Goal: Information Seeking & Learning: Learn about a topic

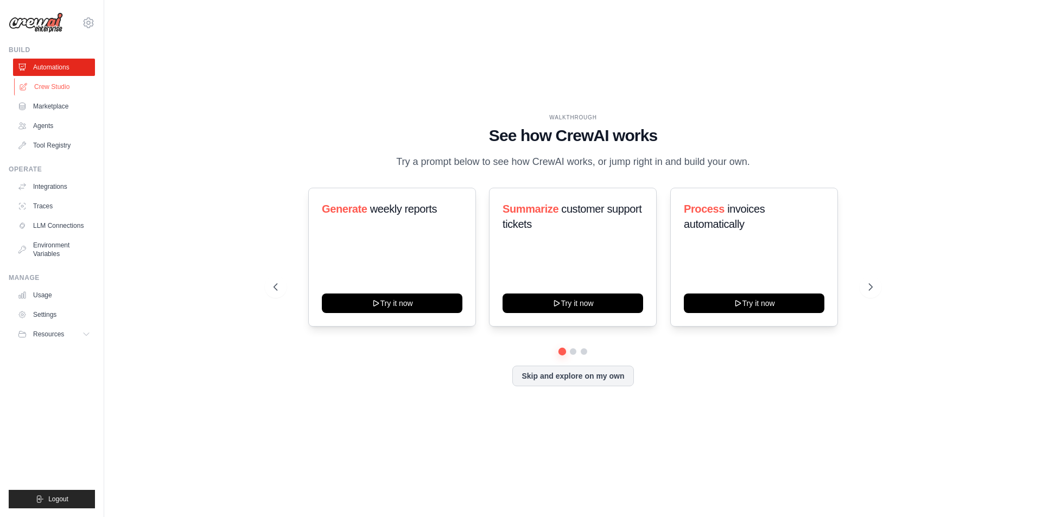
click at [30, 84] on link "Crew Studio" at bounding box center [55, 86] width 82 height 17
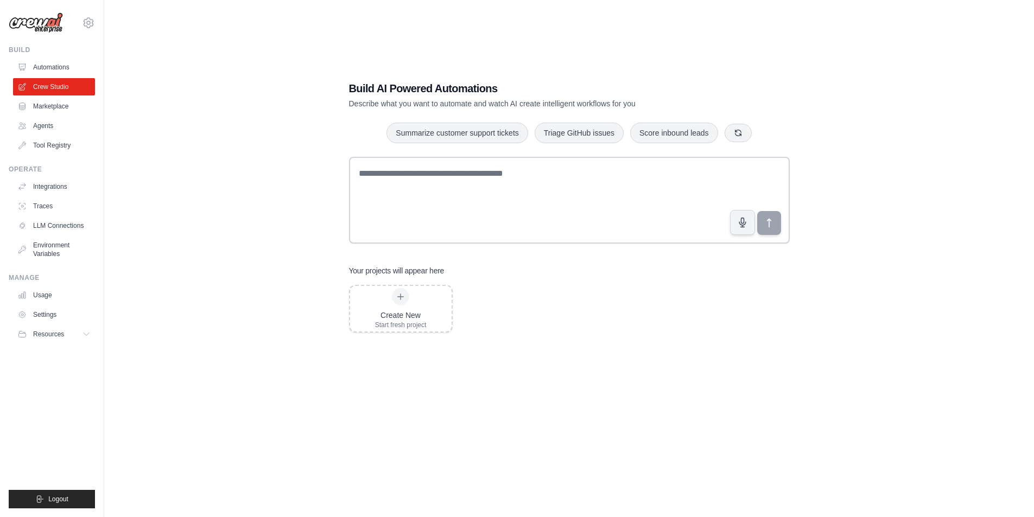
click at [44, 109] on link "Marketplace" at bounding box center [54, 106] width 82 height 17
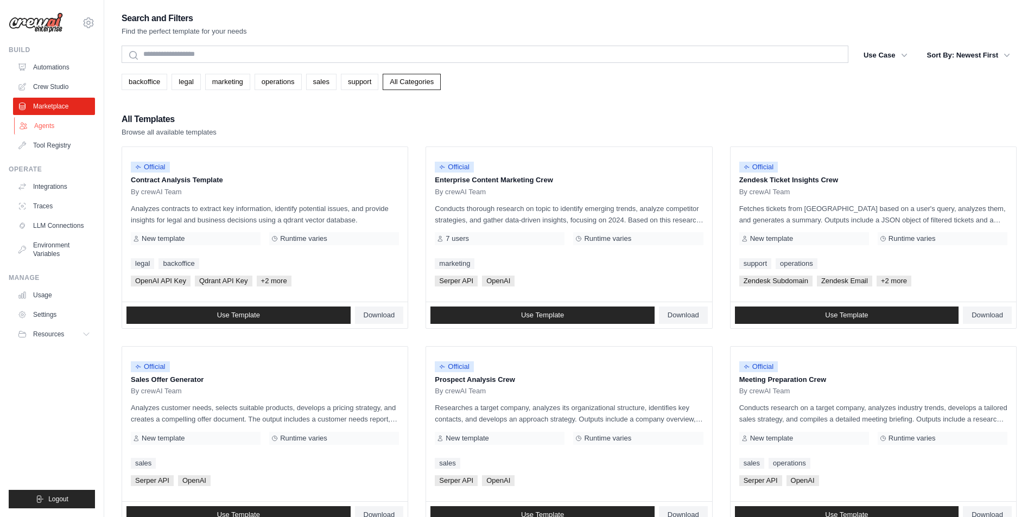
click at [40, 131] on link "Agents" at bounding box center [55, 125] width 82 height 17
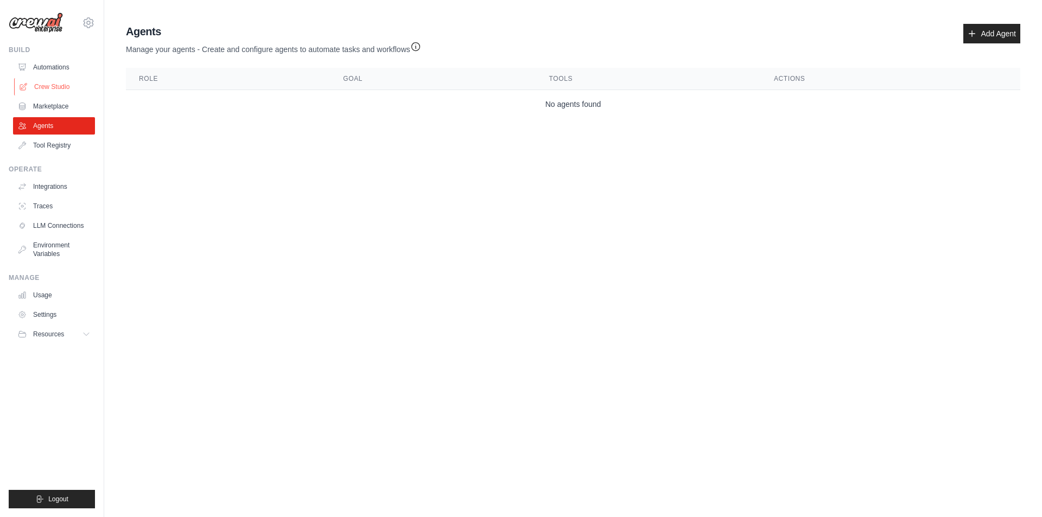
click at [61, 88] on link "Crew Studio" at bounding box center [55, 86] width 82 height 17
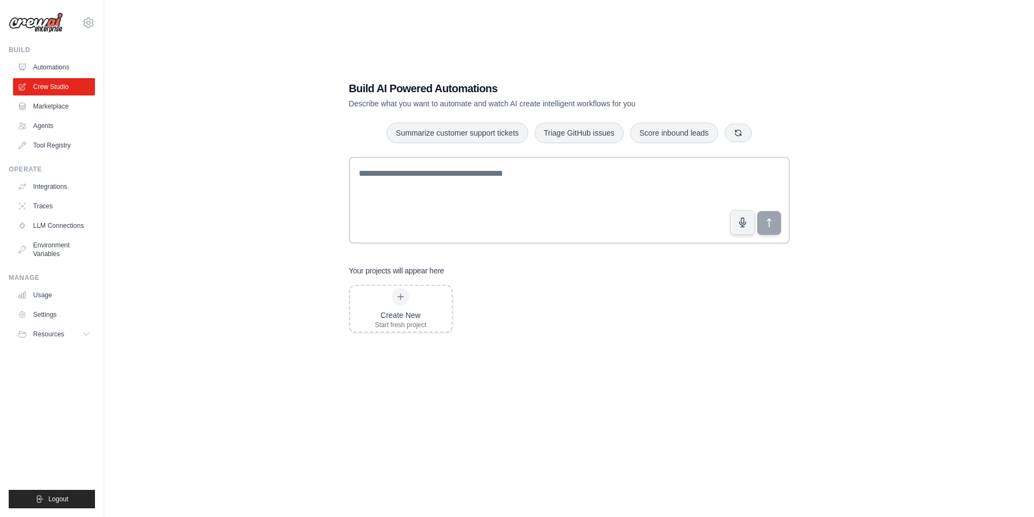
click at [53, 105] on link "Marketplace" at bounding box center [54, 106] width 82 height 17
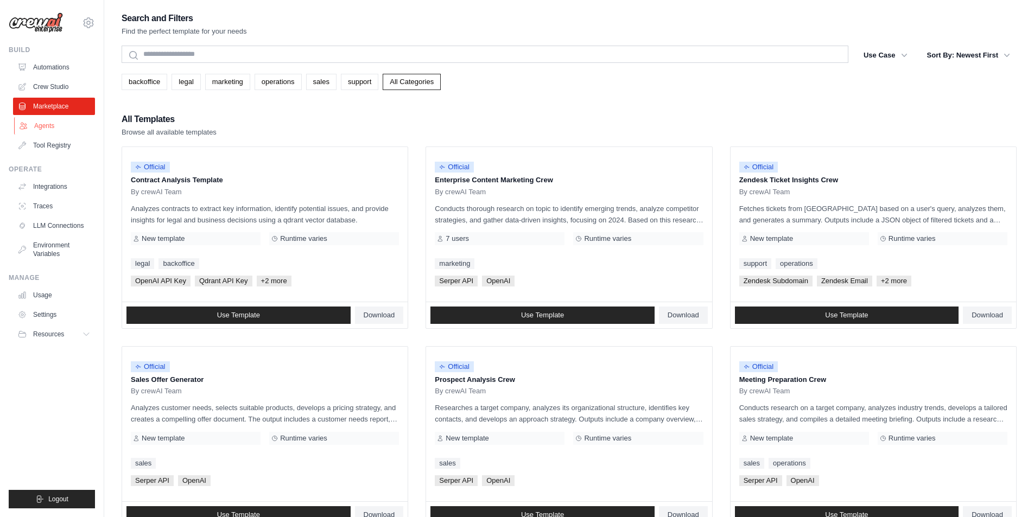
click at [37, 132] on link "Agents" at bounding box center [55, 125] width 82 height 17
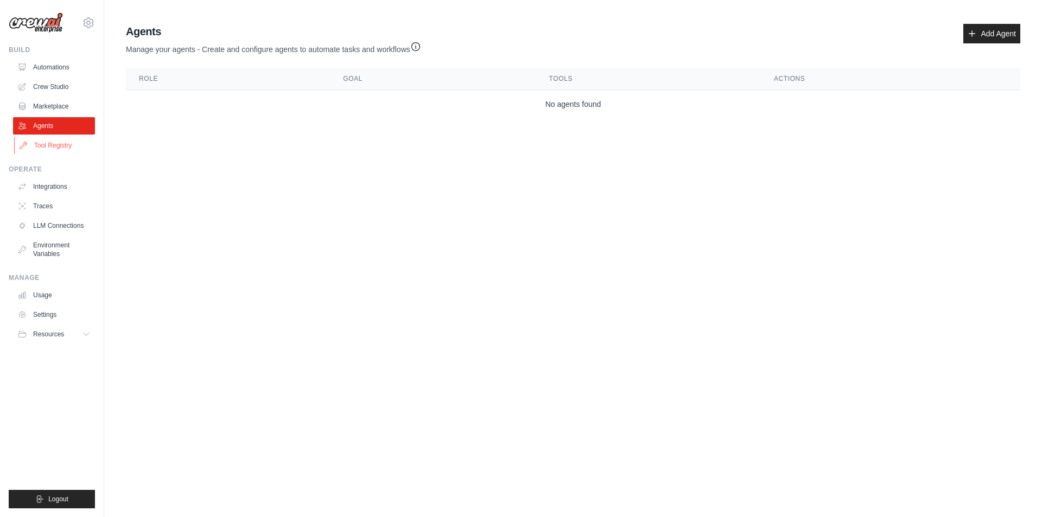
click at [36, 142] on link "Tool Registry" at bounding box center [55, 145] width 82 height 17
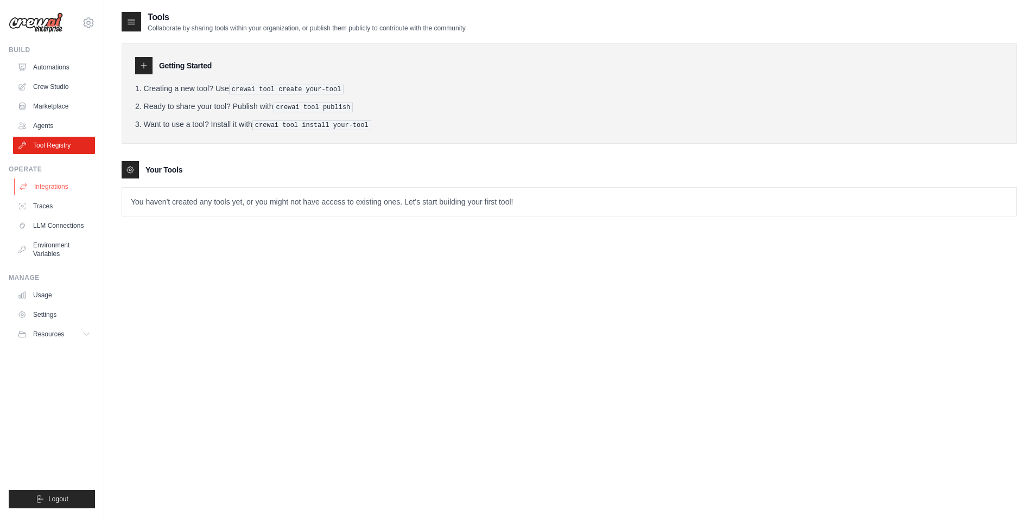
click at [49, 190] on link "Integrations" at bounding box center [55, 186] width 82 height 17
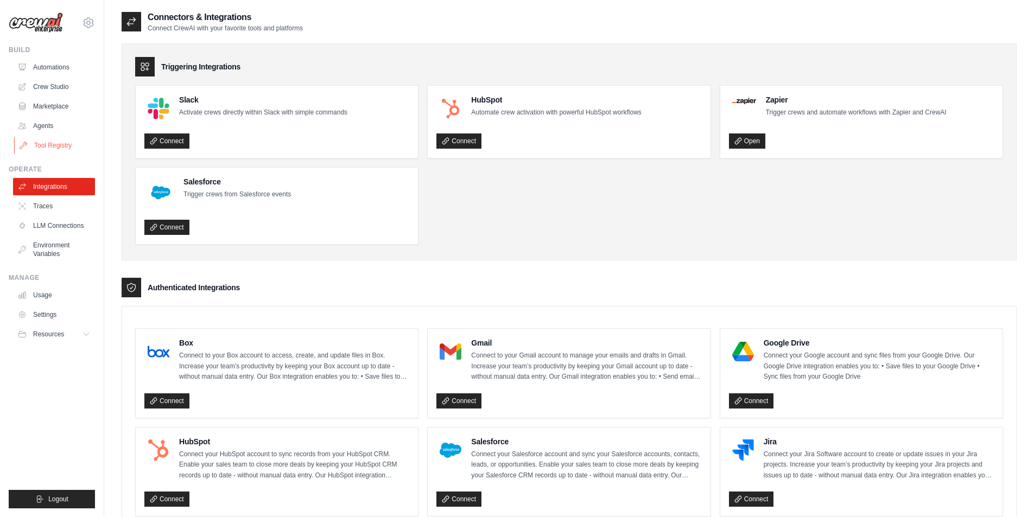
click at [42, 141] on link "Tool Registry" at bounding box center [55, 145] width 82 height 17
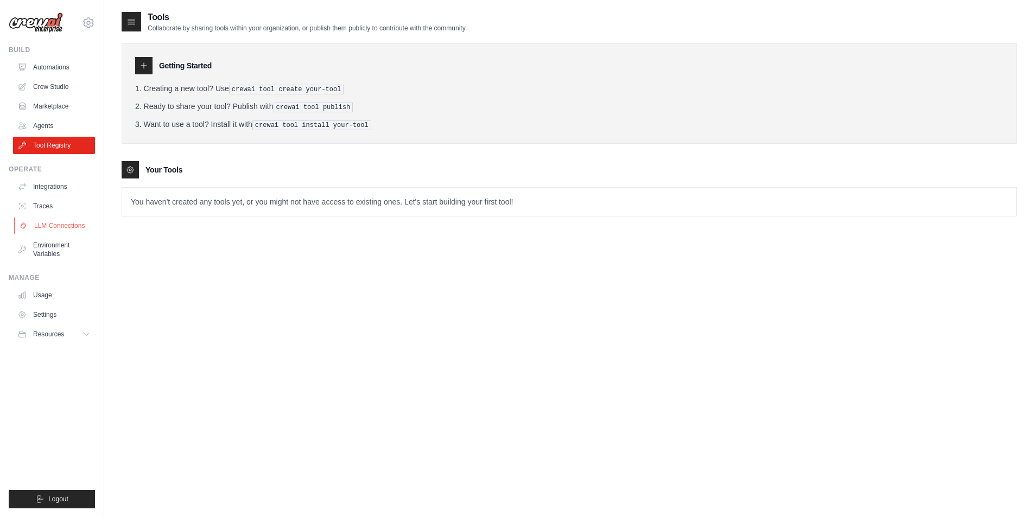
click at [61, 222] on link "LLM Connections" at bounding box center [55, 225] width 82 height 17
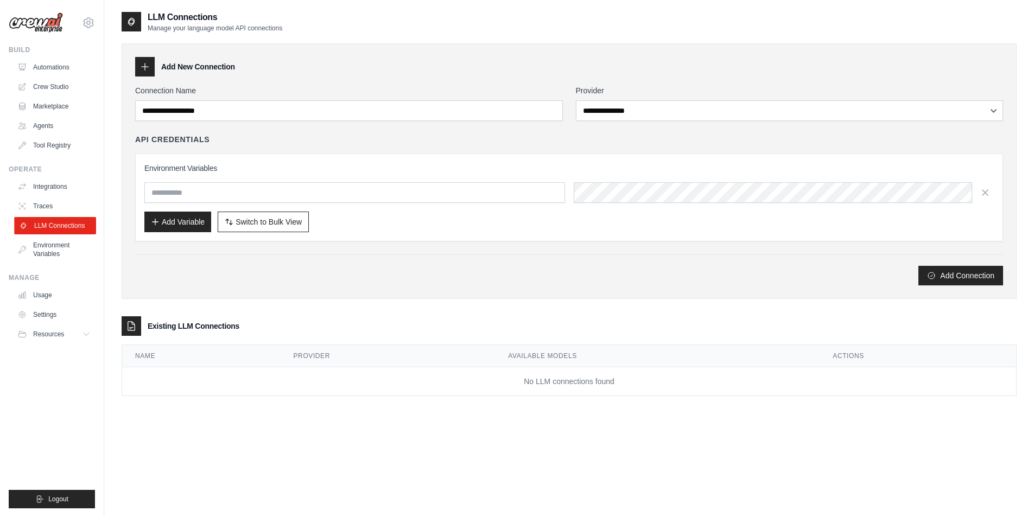
click at [58, 231] on link "LLM Connections" at bounding box center [55, 225] width 82 height 17
click at [54, 246] on link "Environment Variables" at bounding box center [55, 250] width 82 height 26
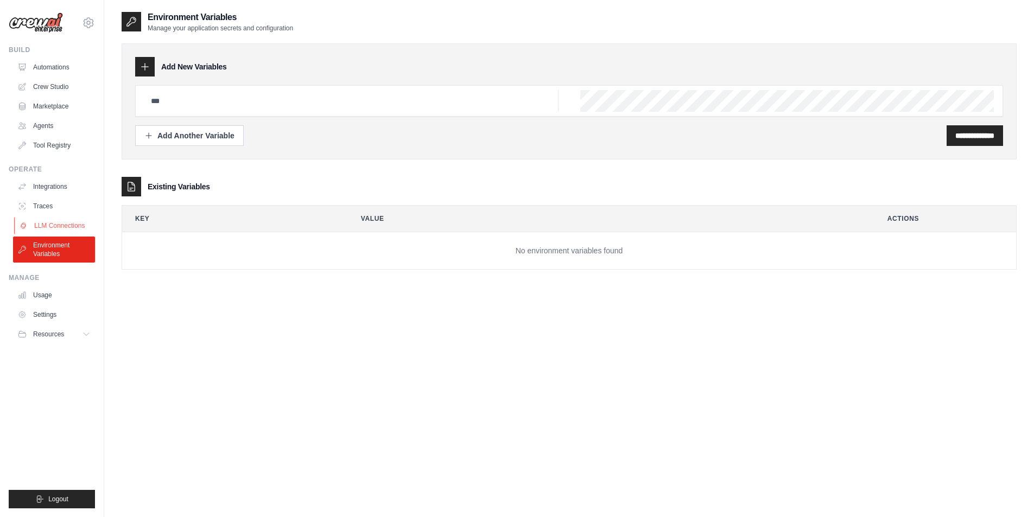
click at [55, 227] on link "LLM Connections" at bounding box center [55, 225] width 82 height 17
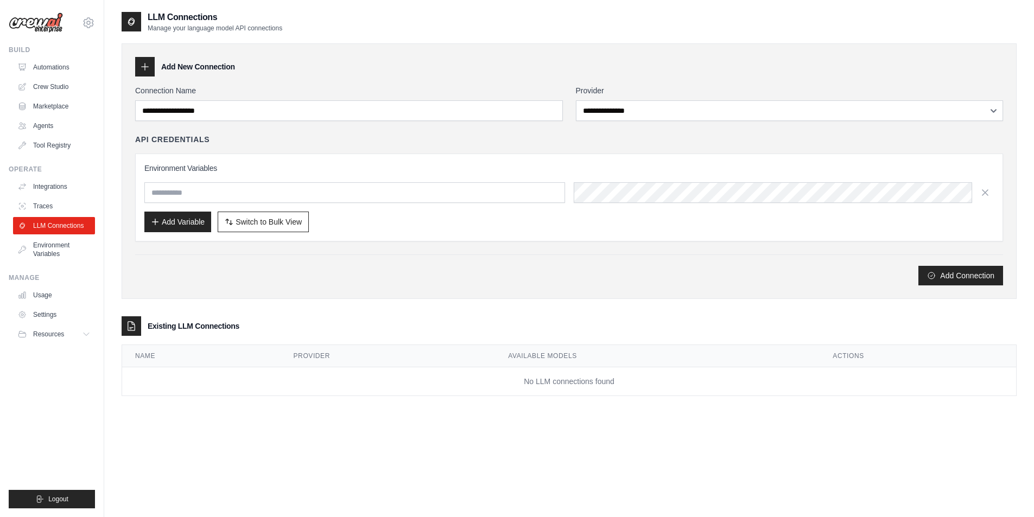
click at [629, 127] on div "**********" at bounding box center [569, 185] width 868 height 200
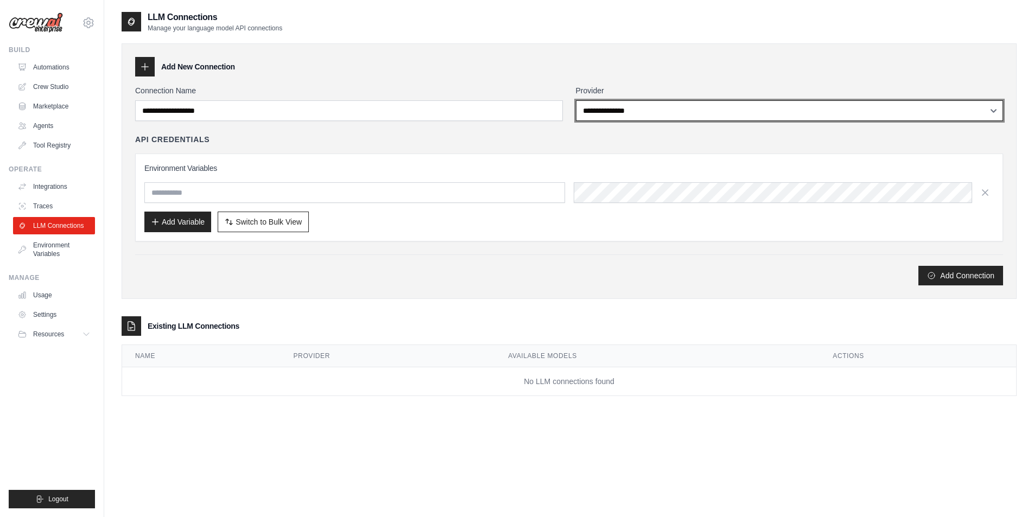
click at [627, 117] on select "**********" at bounding box center [790, 110] width 428 height 21
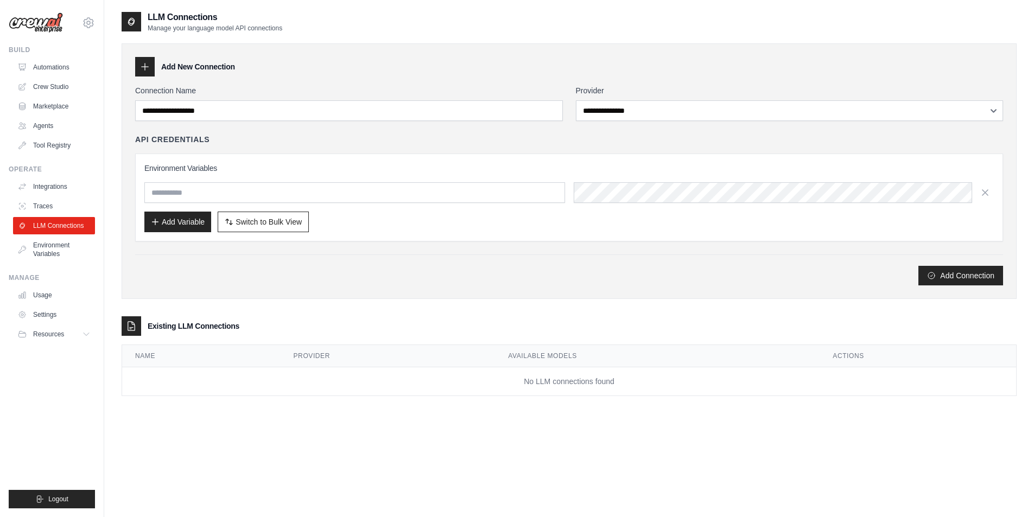
click at [560, 71] on div "Add New Connection" at bounding box center [569, 67] width 868 height 20
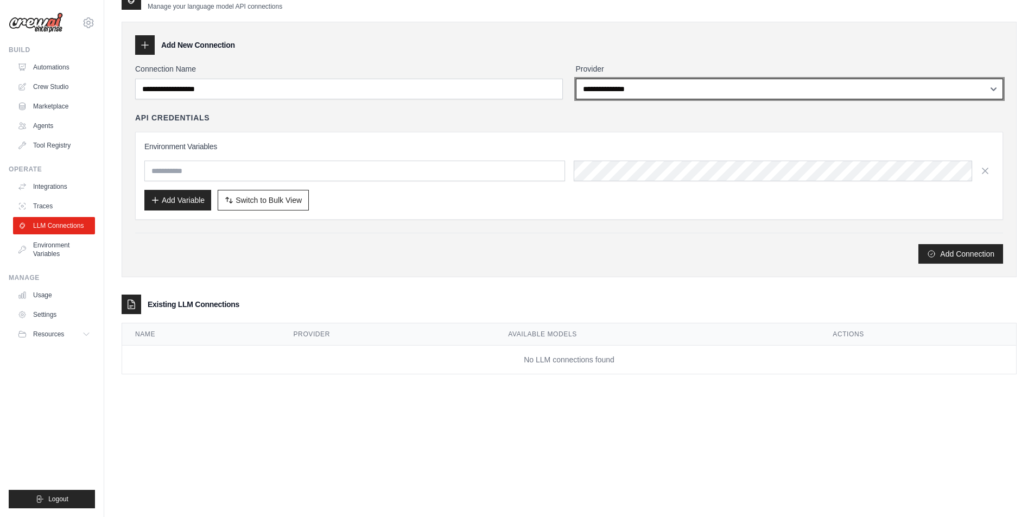
click at [661, 80] on select "**********" at bounding box center [790, 89] width 428 height 21
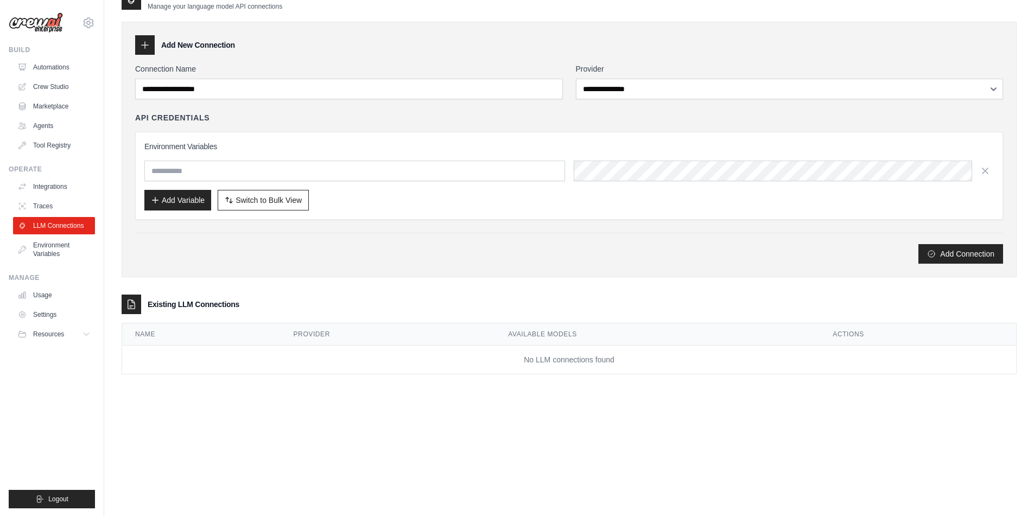
click at [253, 132] on div "Environment Variables Add Variable Switch to Bulk View Switch to Table View" at bounding box center [569, 176] width 868 height 88
click at [50, 241] on link "Environment Variables" at bounding box center [55, 250] width 82 height 26
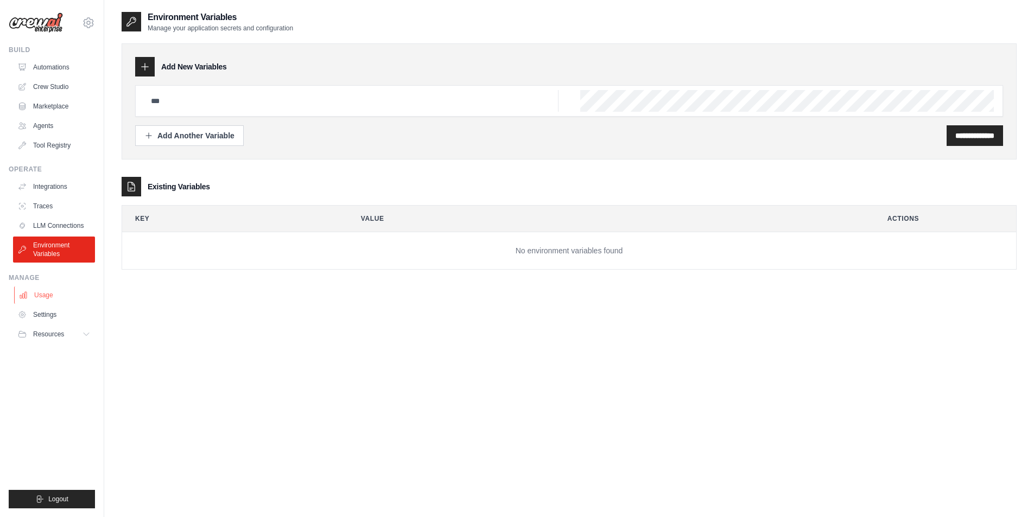
click at [45, 300] on link "Usage" at bounding box center [55, 294] width 82 height 17
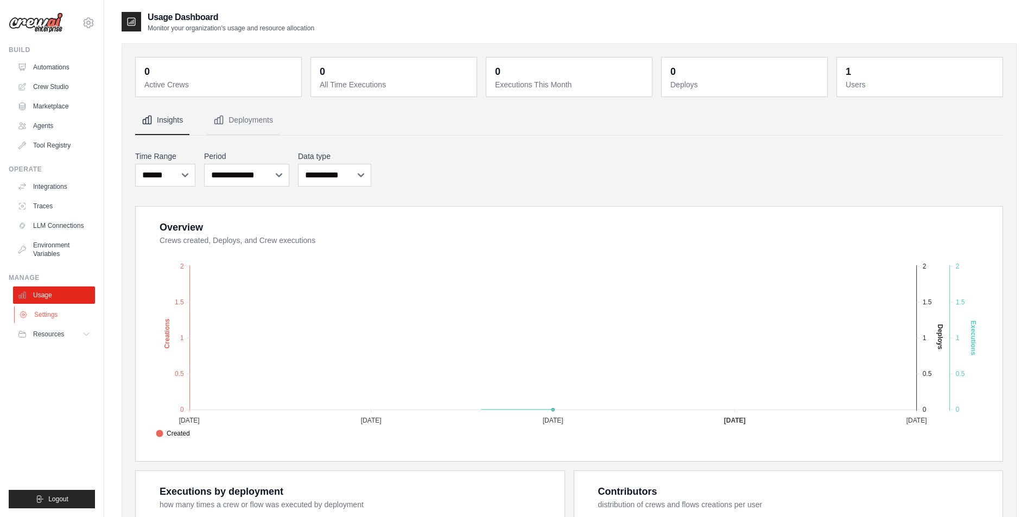
click at [45, 308] on link "Settings" at bounding box center [55, 314] width 82 height 17
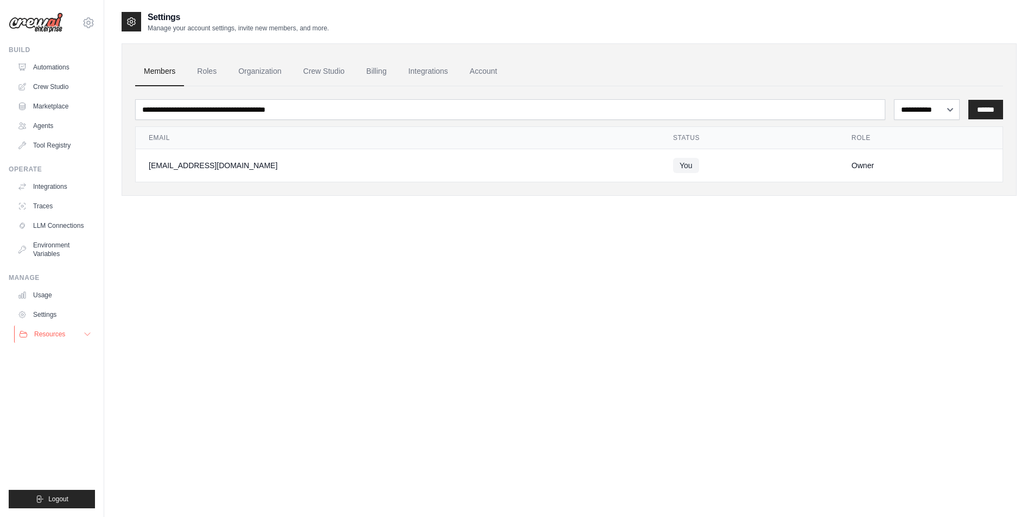
click at [43, 329] on button "Resources" at bounding box center [55, 334] width 82 height 17
click at [42, 347] on link "Documentation" at bounding box center [58, 352] width 75 height 15
